Goal: Find specific page/section: Find specific page/section

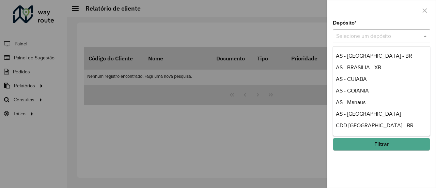
scroll to position [51, 0]
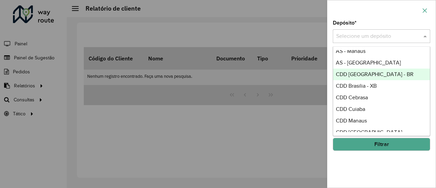
click at [424, 7] on button "button" at bounding box center [424, 10] width 11 height 11
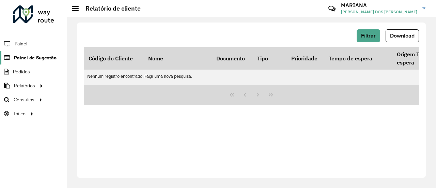
click at [44, 58] on span "Painel de Sugestão" at bounding box center [35, 57] width 43 height 7
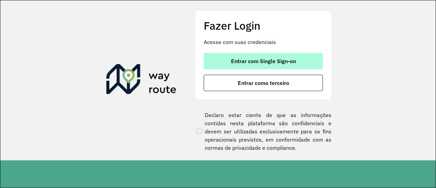
click at [279, 55] on button "Entrar com Single Sign-on" at bounding box center [263, 61] width 119 height 16
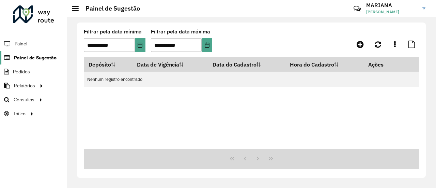
click at [45, 57] on span "Painel de Sugestão" at bounding box center [35, 57] width 43 height 7
click at [48, 59] on span "Painel de Sugestão" at bounding box center [35, 57] width 43 height 7
